Goal: Task Accomplishment & Management: Manage account settings

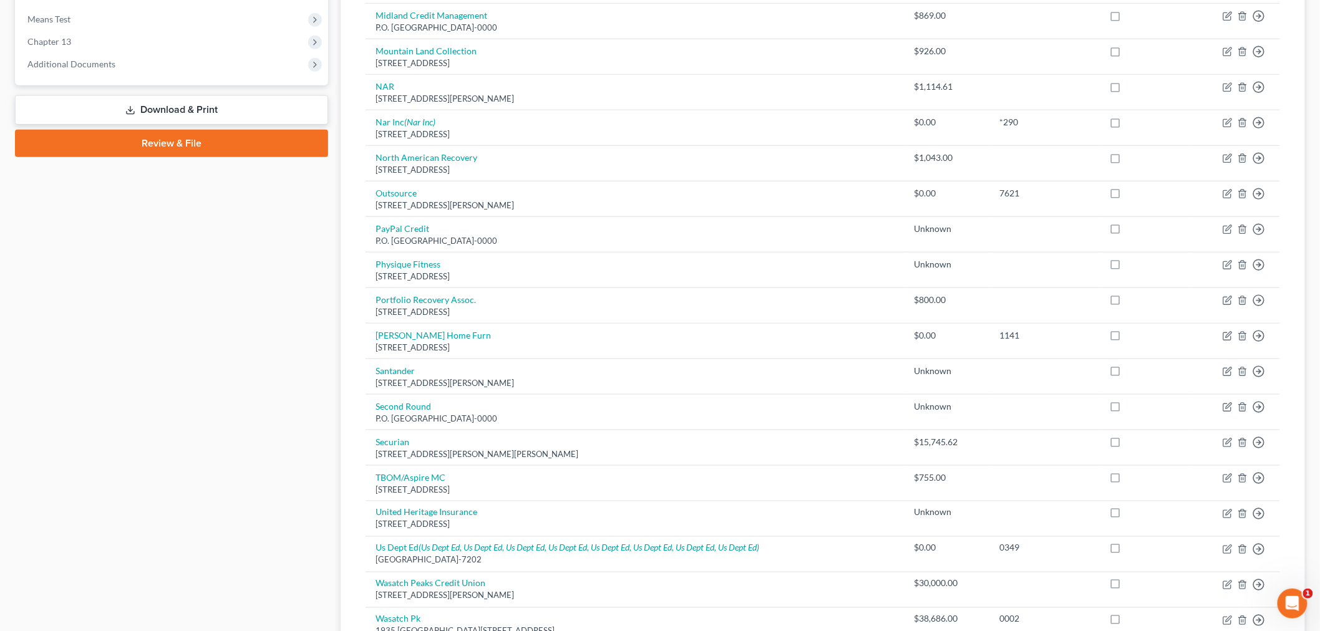
scroll to position [743, 0]
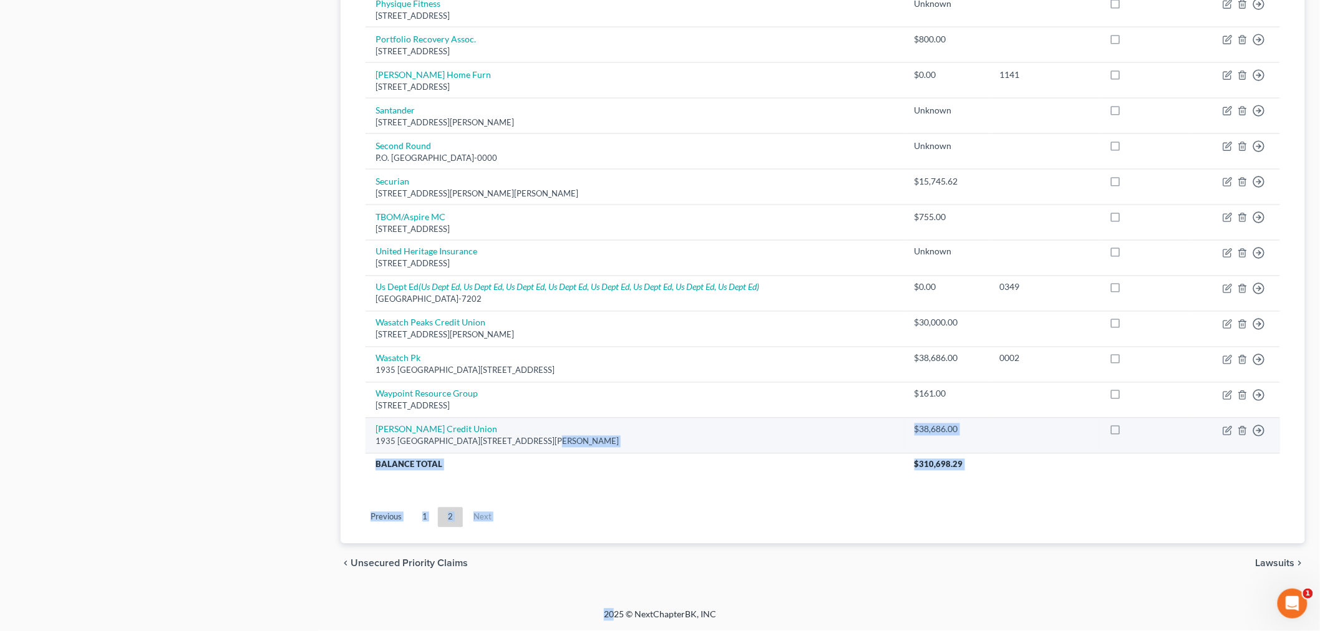
drag, startPoint x: 354, startPoint y: 172, endPoint x: 540, endPoint y: 437, distance: 323.3
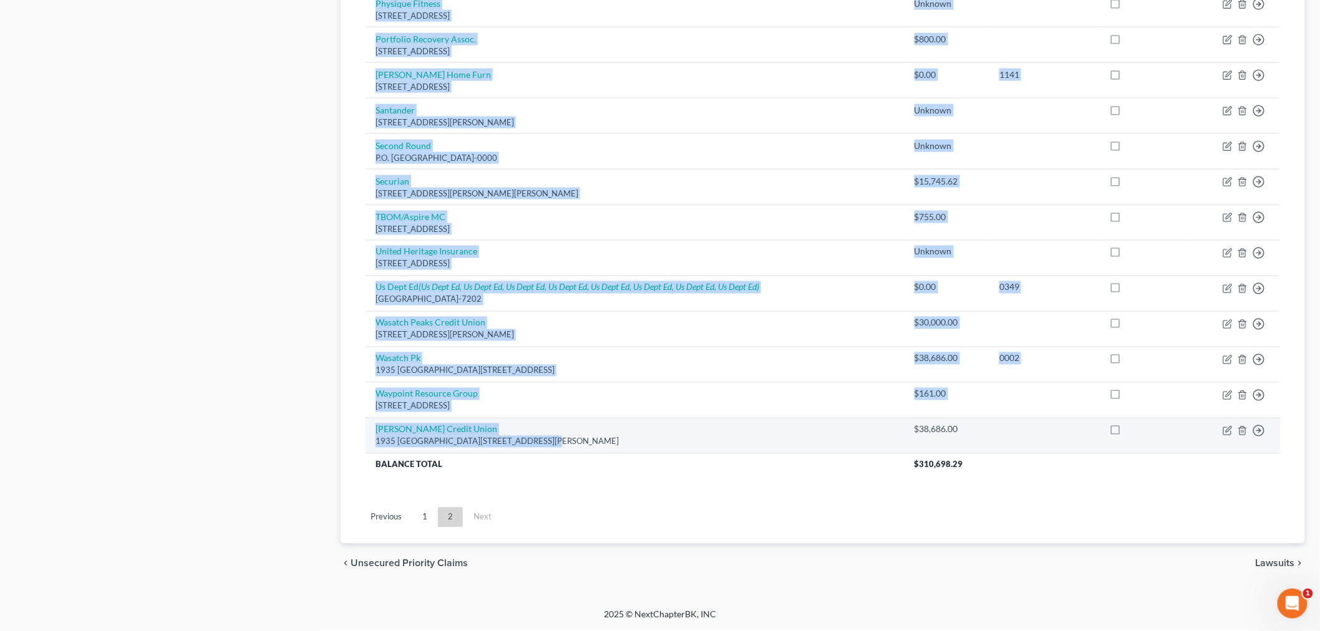
drag, startPoint x: 348, startPoint y: 139, endPoint x: 574, endPoint y: 438, distance: 374.5
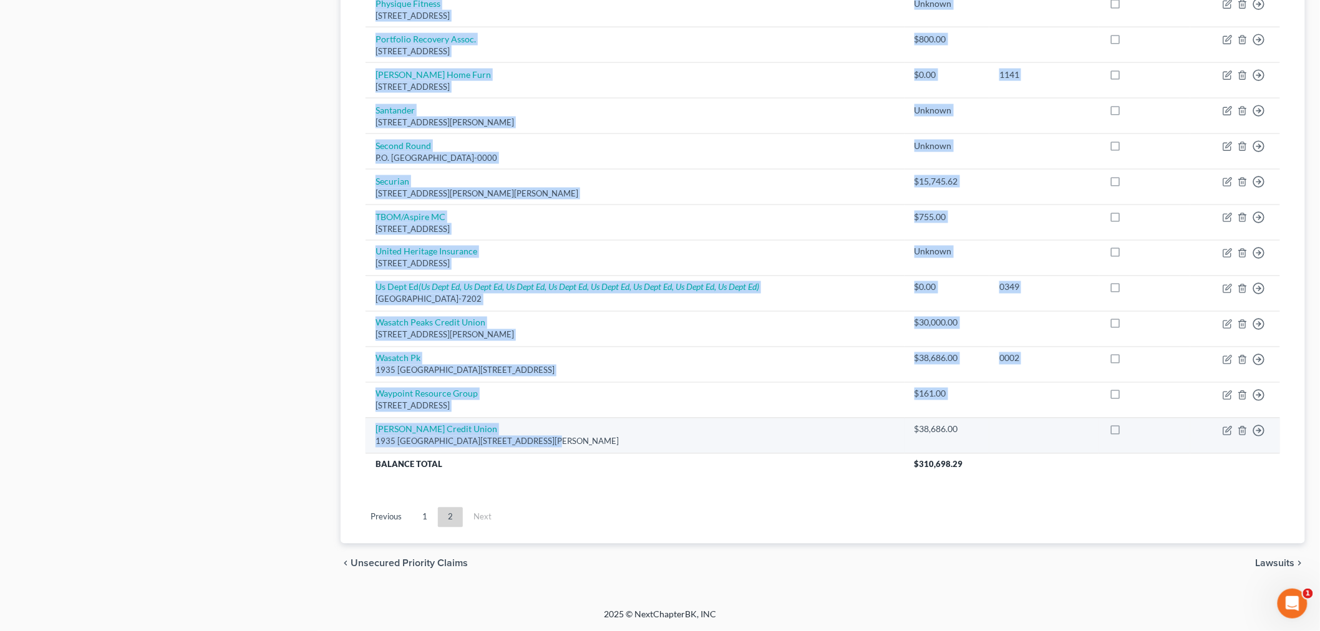
drag, startPoint x: 352, startPoint y: 151, endPoint x: 571, endPoint y: 441, distance: 363.1
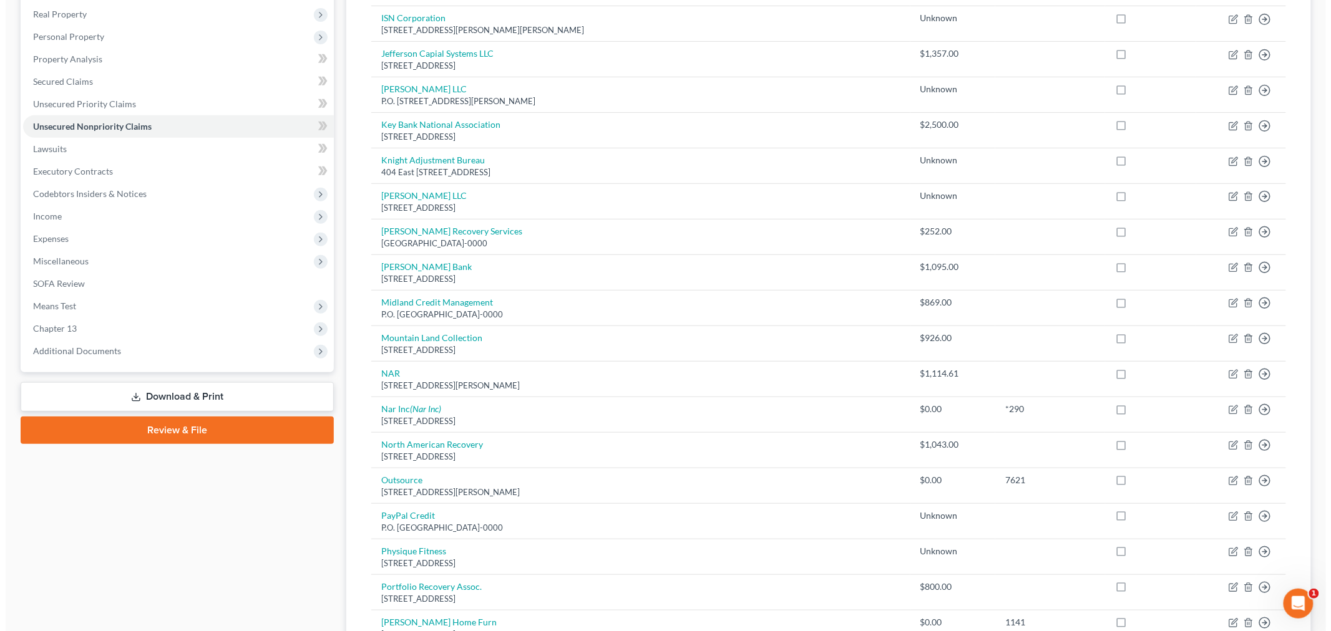
scroll to position [0, 0]
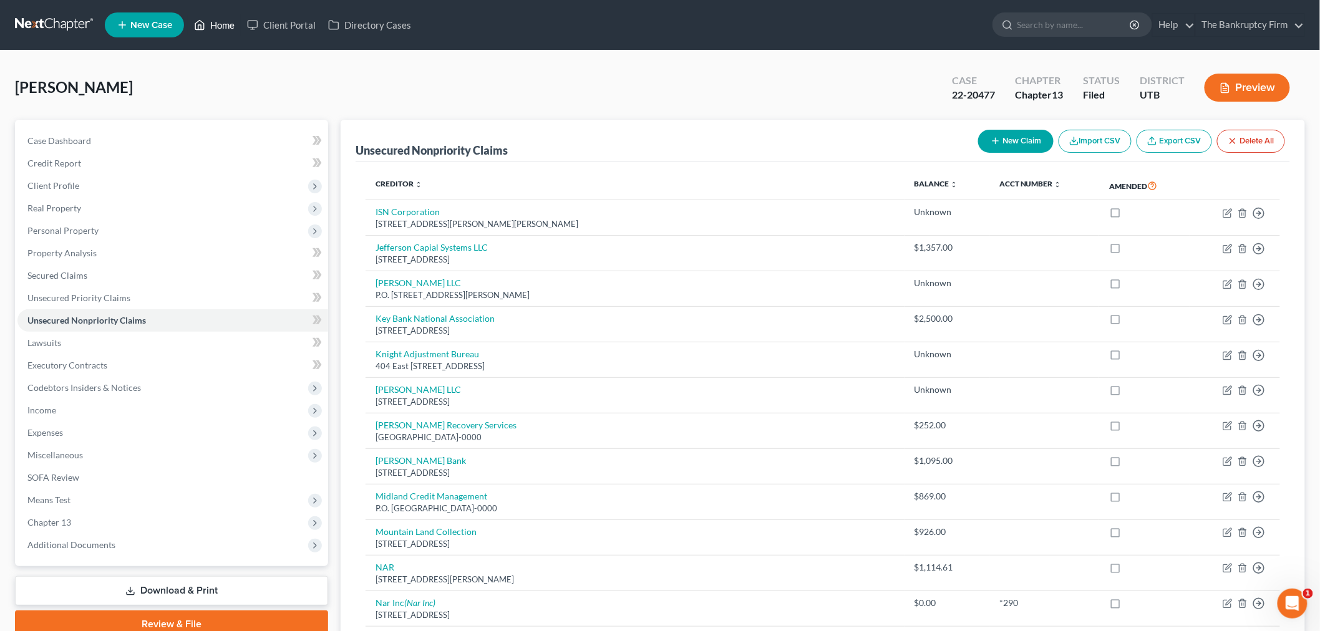
drag, startPoint x: 215, startPoint y: 23, endPoint x: 685, endPoint y: 44, distance: 470.2
click at [215, 23] on link "Home" at bounding box center [214, 25] width 53 height 22
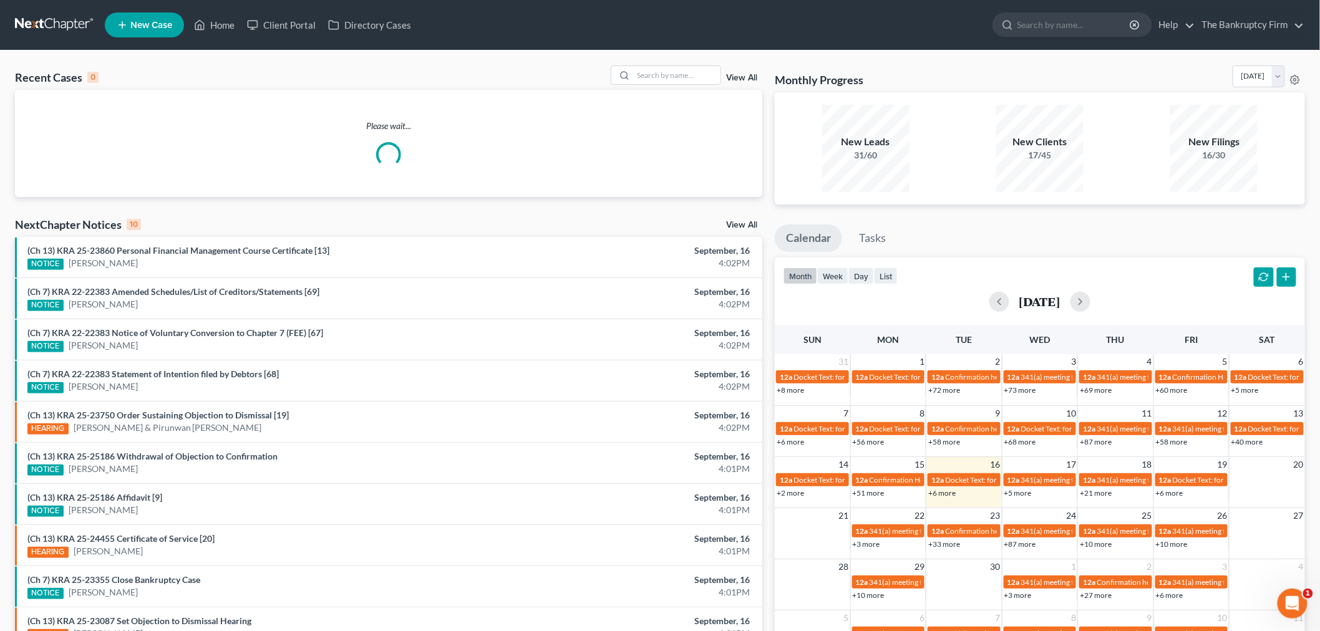
click at [739, 74] on link "View All" at bounding box center [741, 78] width 31 height 9
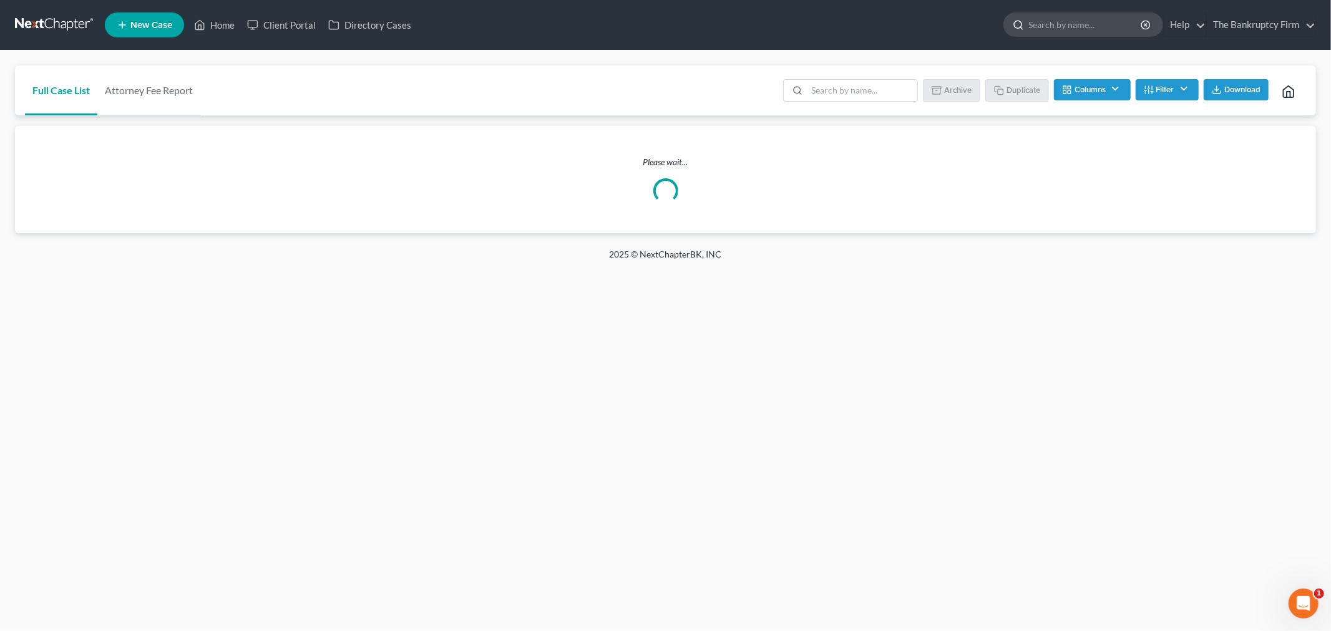
click at [1043, 16] on input "search" at bounding box center [1085, 24] width 114 height 23
